Goal: Check status: Check status

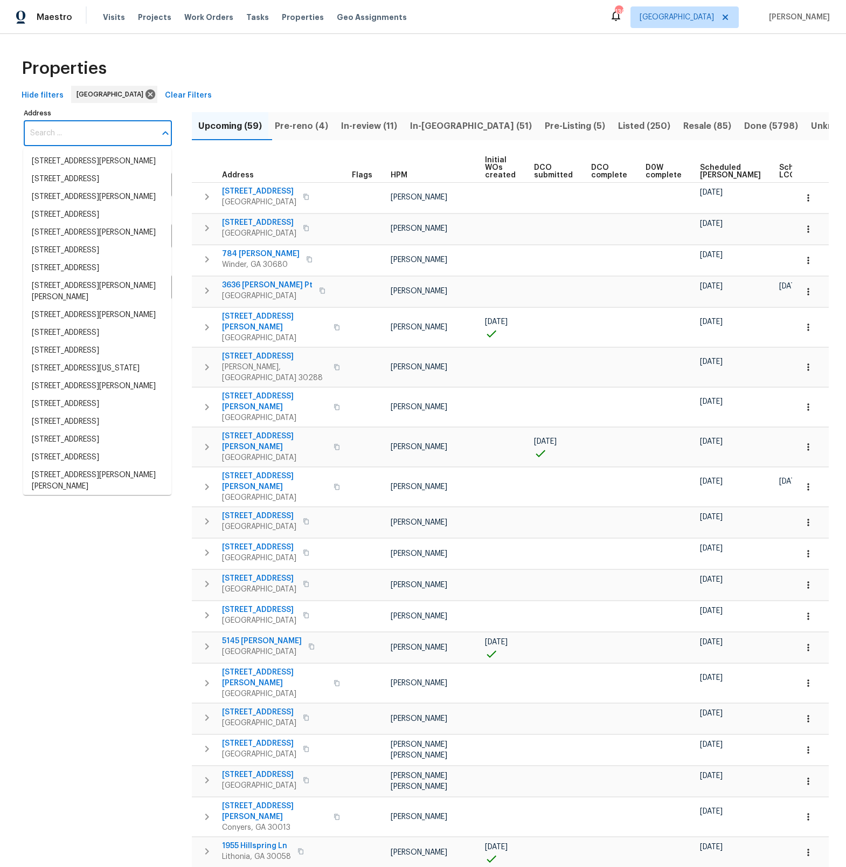
click at [27, 133] on input "Address" at bounding box center [90, 133] width 132 height 25
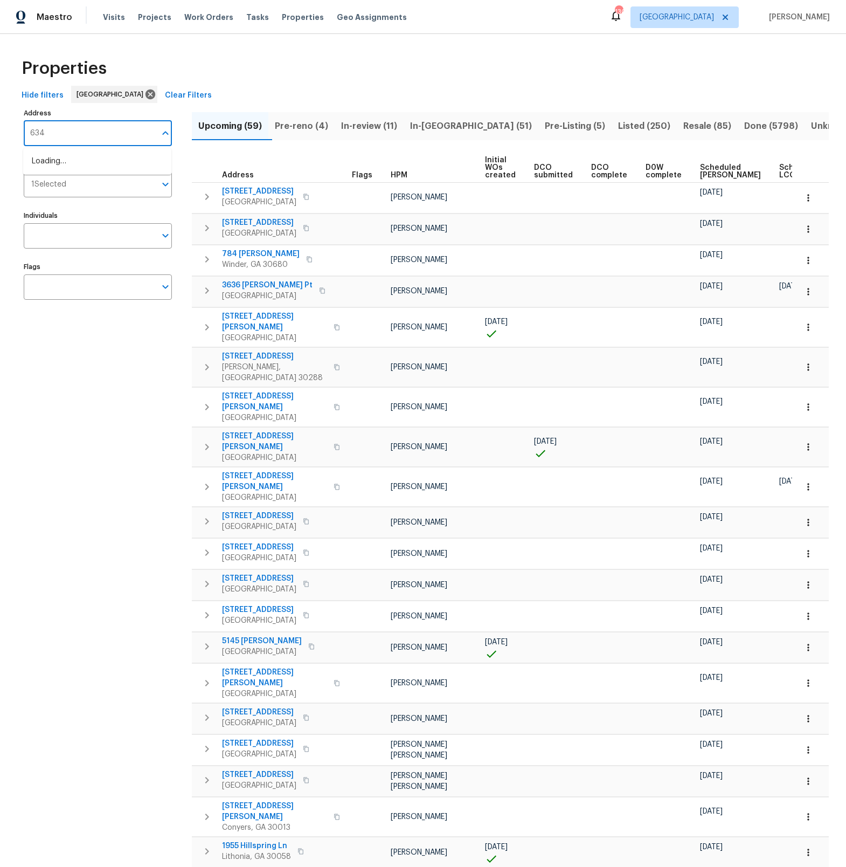
type input "6342"
click at [67, 158] on li "[STREET_ADDRESS][PERSON_NAME][PERSON_NAME]" at bounding box center [97, 167] width 148 height 29
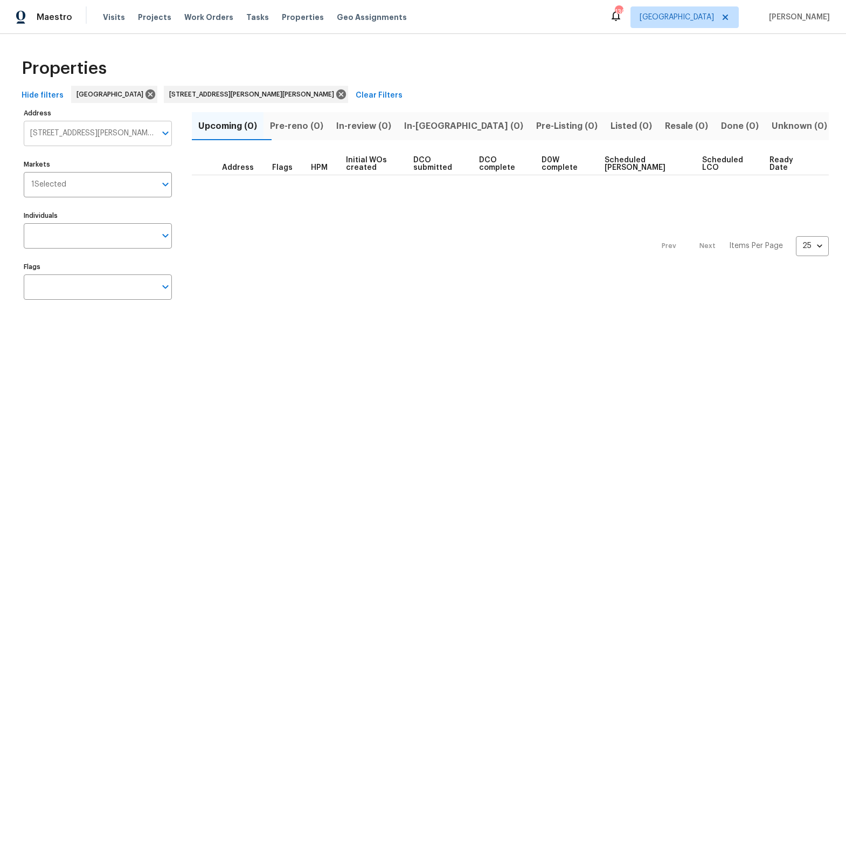
click at [163, 136] on icon "Open" at bounding box center [165, 133] width 13 height 13
click at [165, 288] on icon "Open" at bounding box center [165, 287] width 6 height 4
click at [41, 350] on input "checkbox" at bounding box center [43, 349] width 23 height 23
click at [625, 242] on div "Prev Next Items Per Page 25 25 ​" at bounding box center [510, 242] width 637 height 135
click at [166, 185] on icon "Open" at bounding box center [165, 185] width 6 height 4
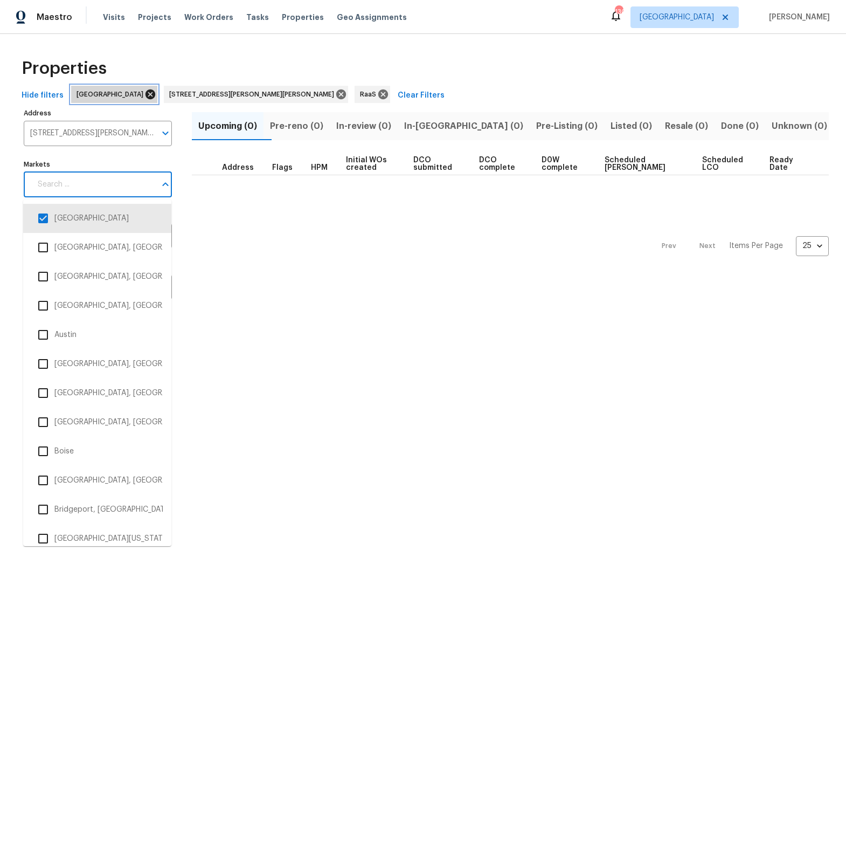
click at [145, 93] on icon at bounding box center [150, 94] width 10 height 10
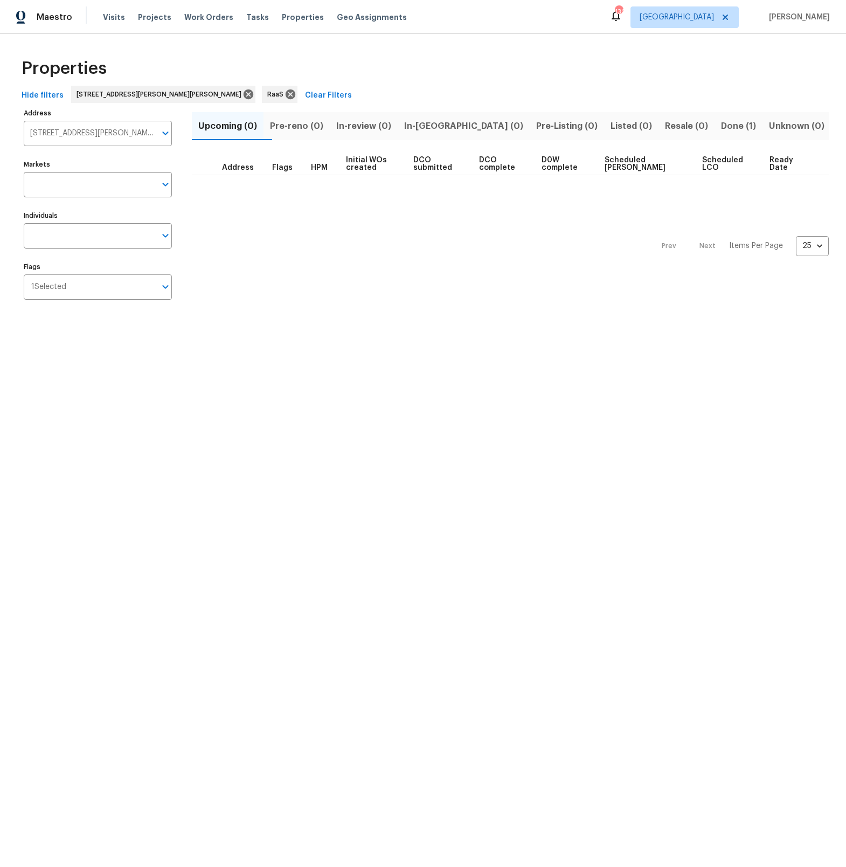
click at [725, 128] on span "Done (1)" at bounding box center [738, 126] width 35 height 15
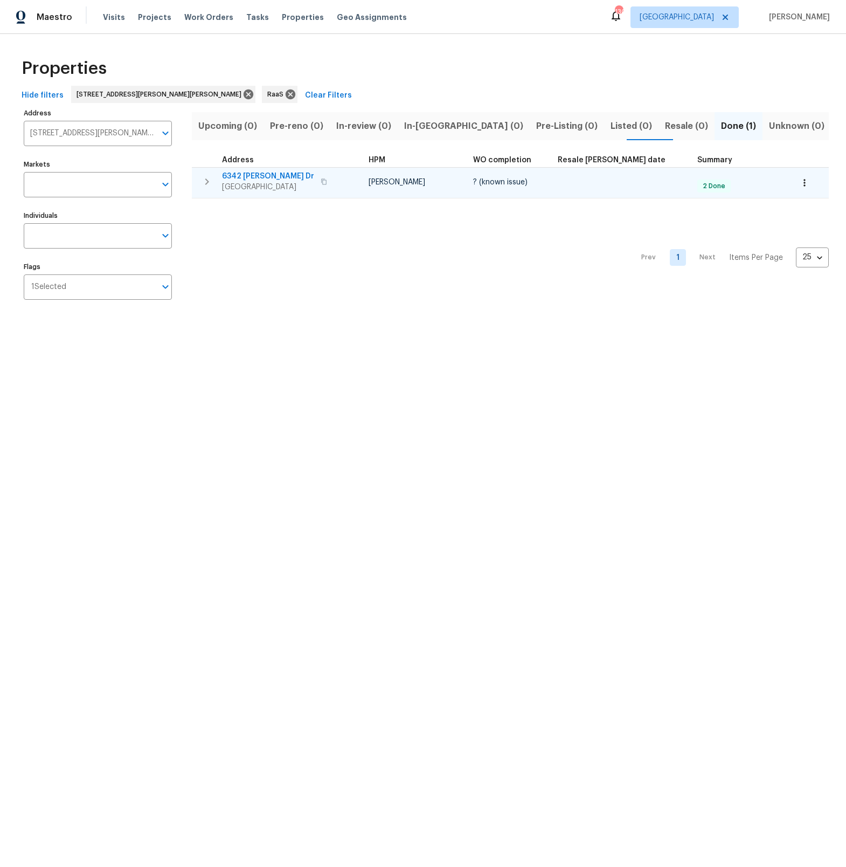
click at [245, 177] on span "6342 [PERSON_NAME] Dr" at bounding box center [268, 176] width 92 height 11
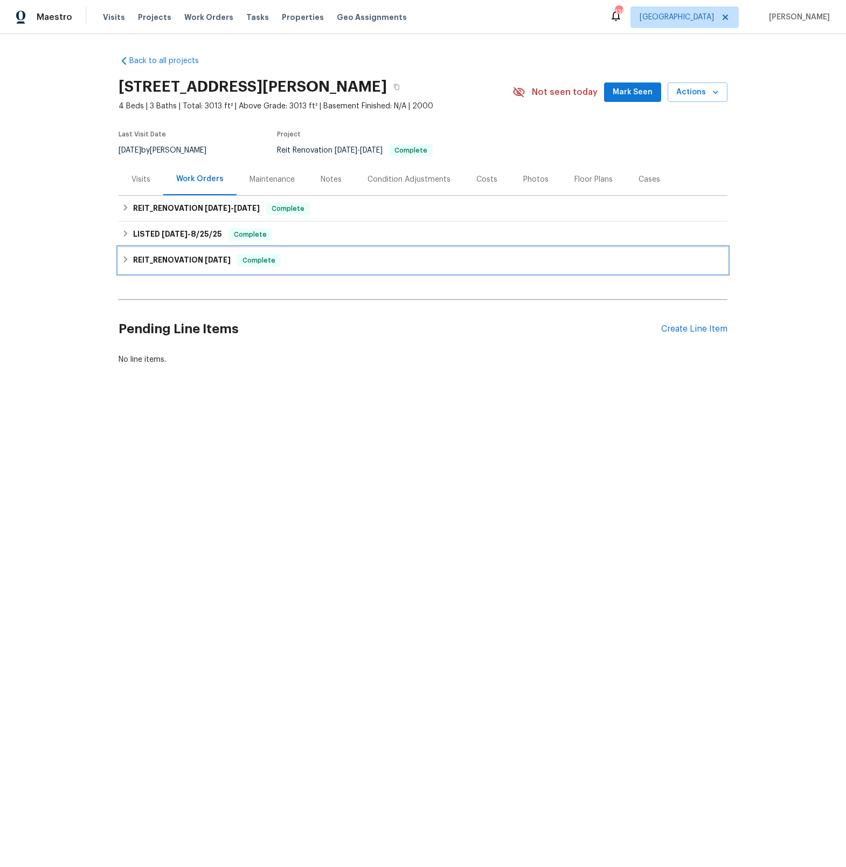
click at [126, 258] on icon at bounding box center [126, 259] width 4 height 6
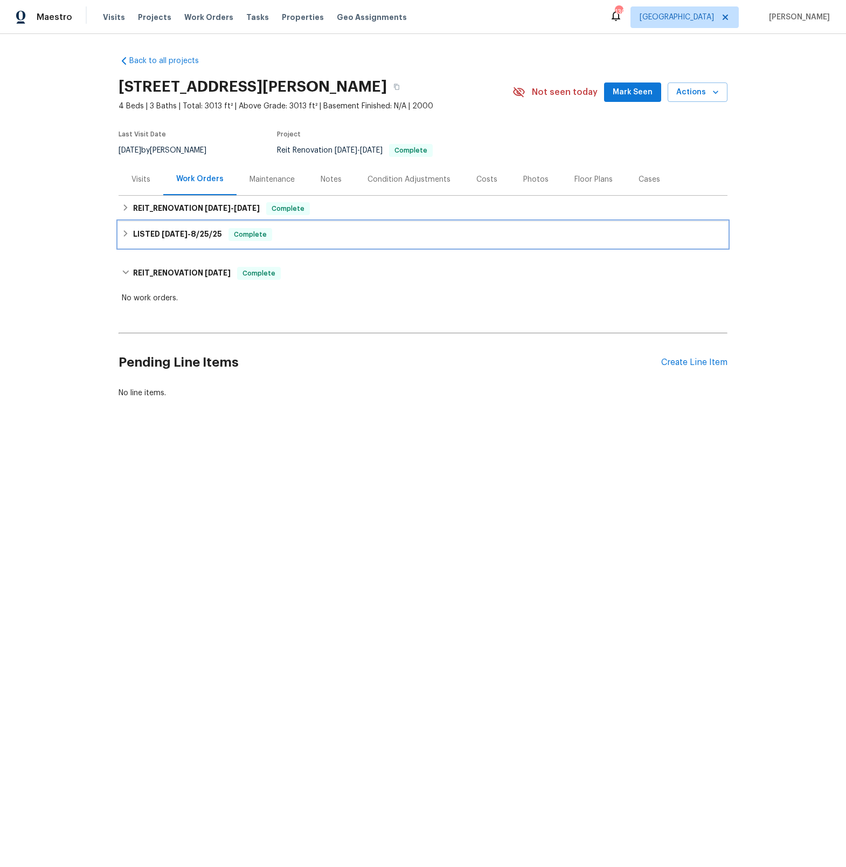
click at [126, 233] on icon at bounding box center [126, 233] width 4 height 6
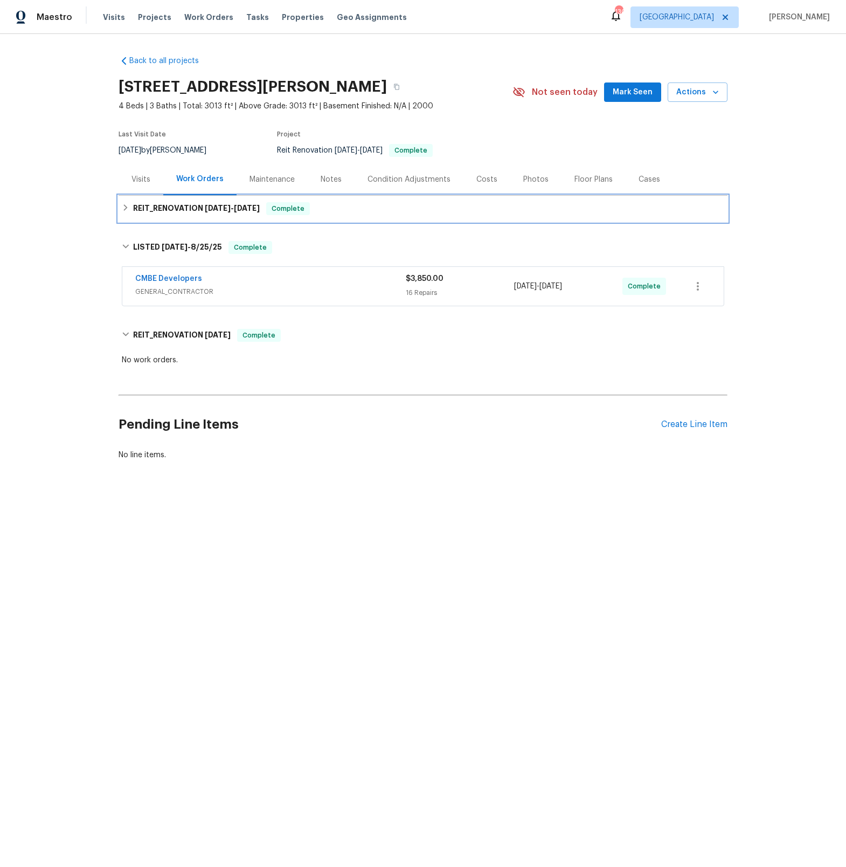
click at [127, 210] on icon at bounding box center [126, 208] width 8 height 8
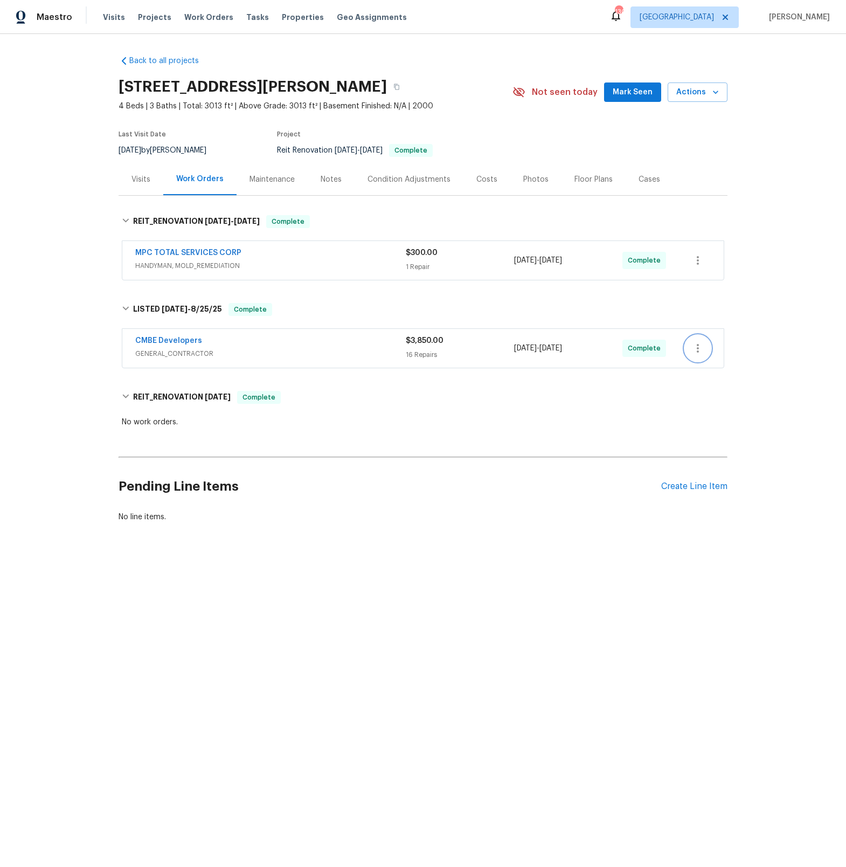
click at [700, 349] on icon "button" at bounding box center [697, 348] width 13 height 13
click at [643, 433] on div at bounding box center [423, 433] width 846 height 867
click at [216, 338] on div "CMBE Developers" at bounding box center [270, 341] width 271 height 13
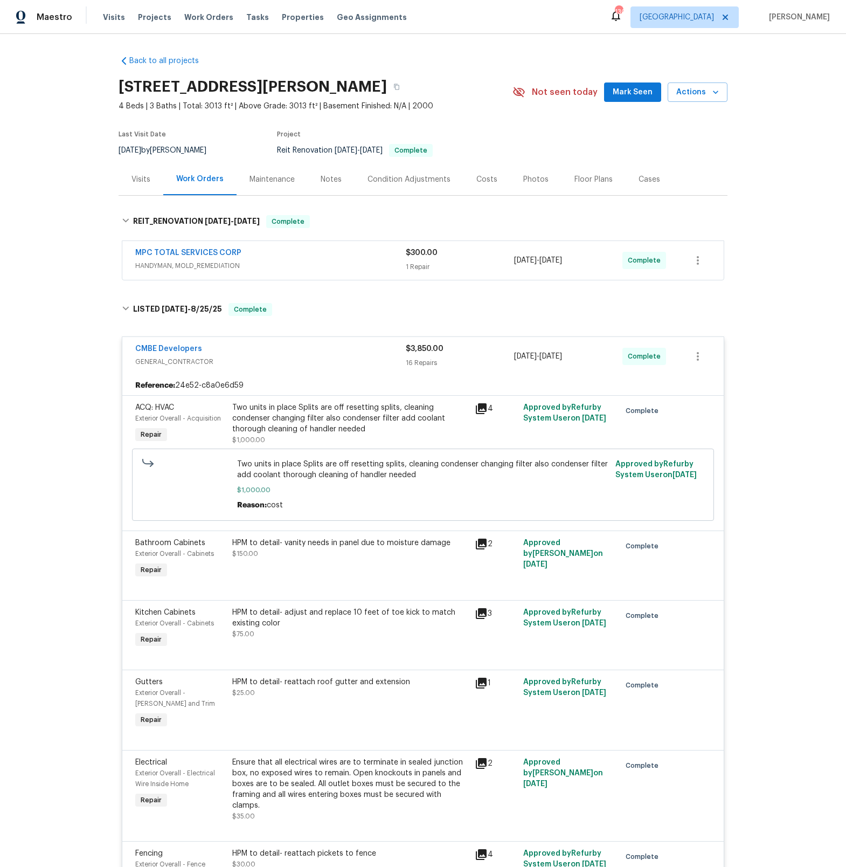
click at [269, 344] on div "CMBE Developers" at bounding box center [270, 349] width 271 height 13
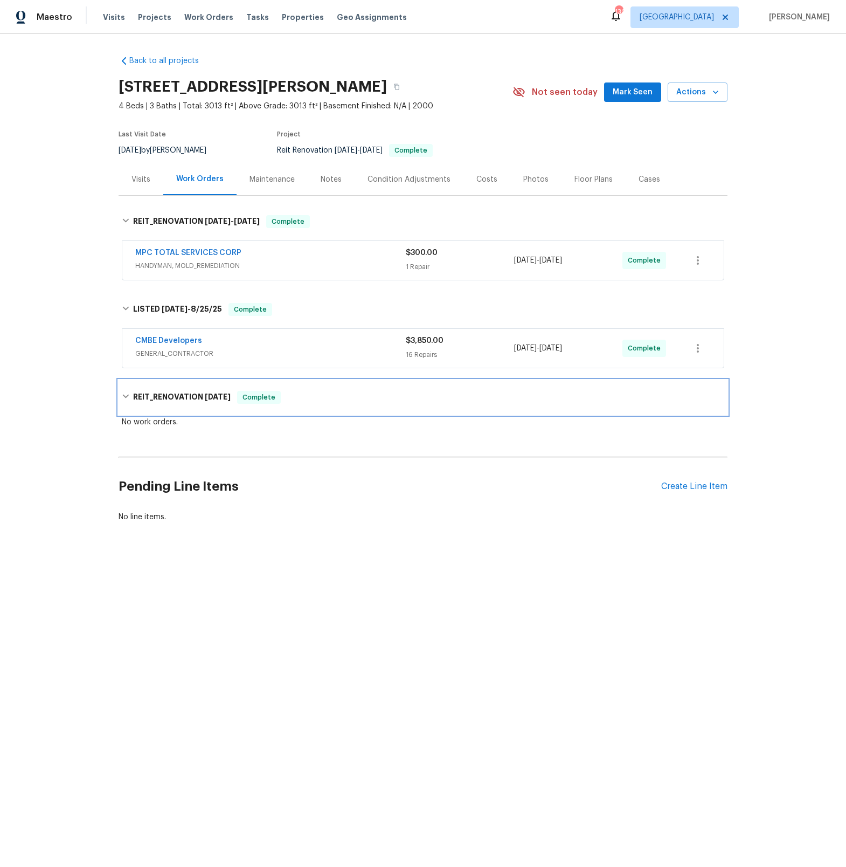
click at [128, 397] on icon at bounding box center [126, 396] width 8 height 8
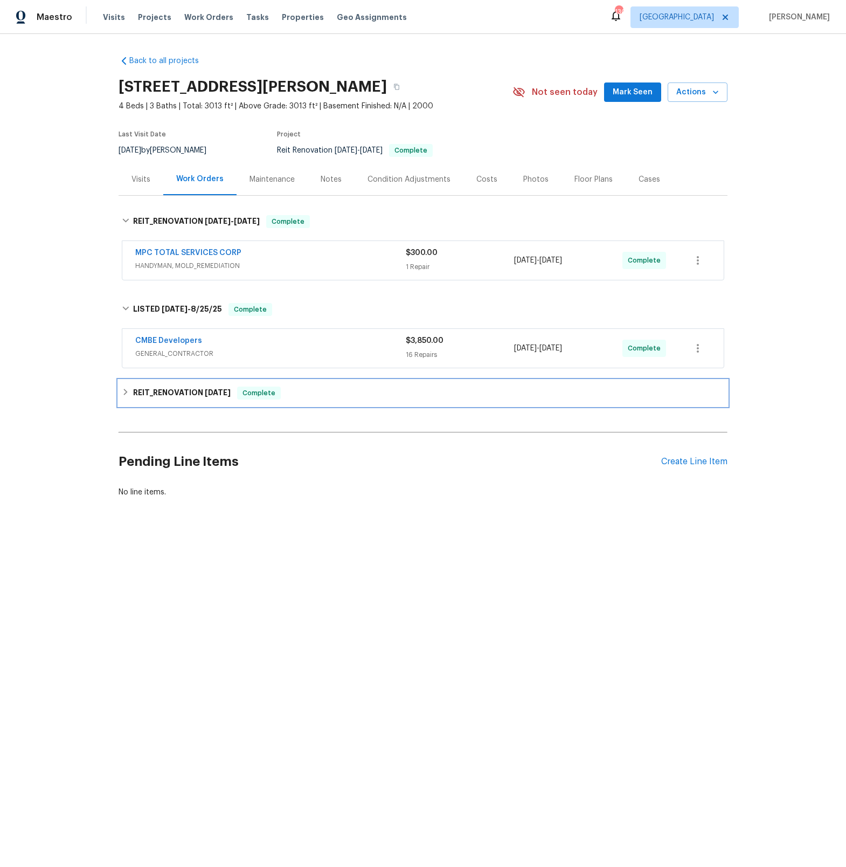
click at [128, 397] on div "REIT_RENOVATION 7/25/25 Complete" at bounding box center [423, 392] width 602 height 13
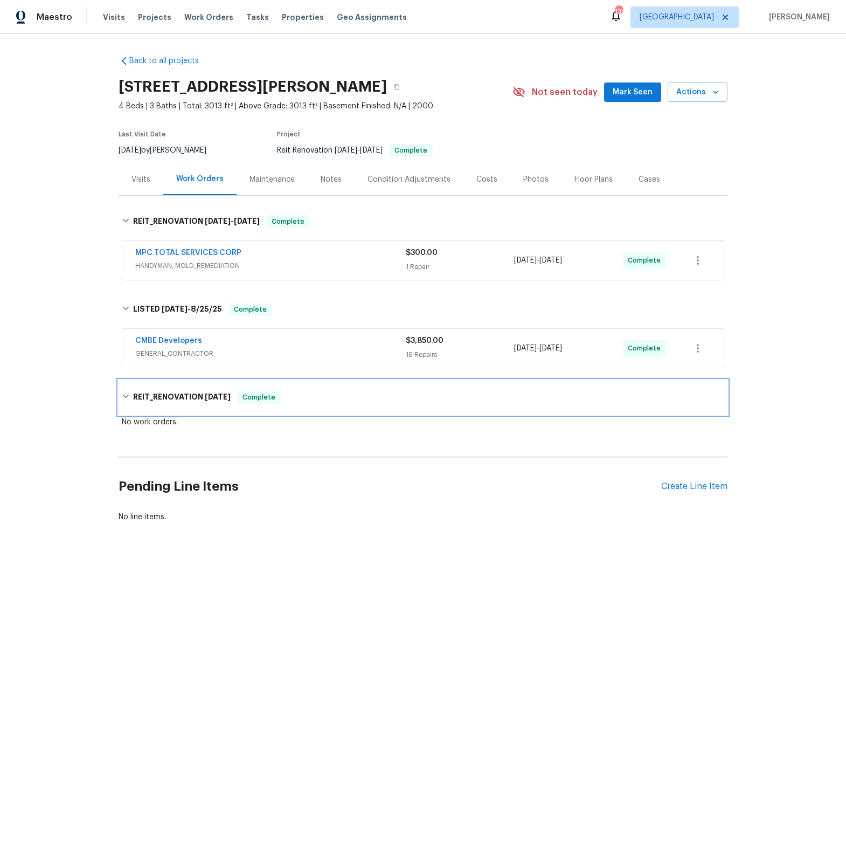
click at [128, 397] on icon at bounding box center [126, 396] width 8 height 8
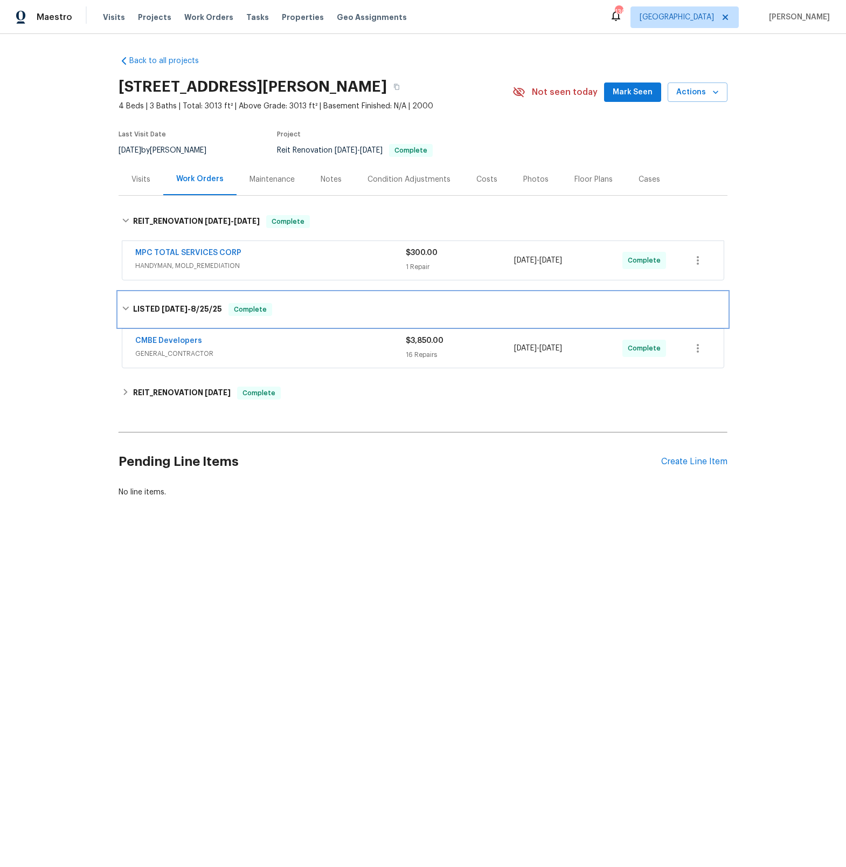
click at [125, 305] on icon at bounding box center [126, 308] width 8 height 8
